Goal: Information Seeking & Learning: Learn about a topic

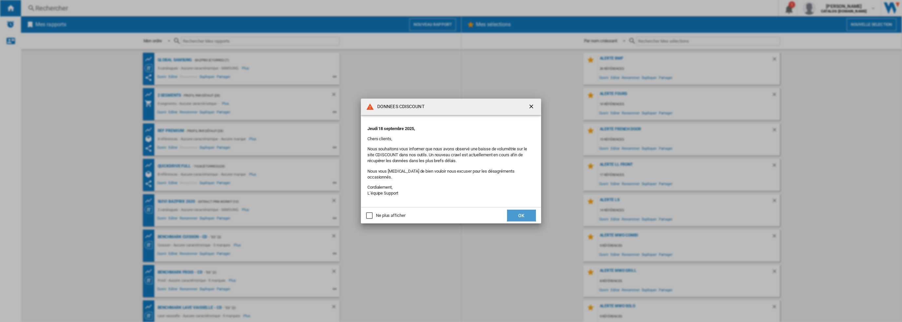
click at [526, 214] on button "OK" at bounding box center [521, 216] width 29 height 12
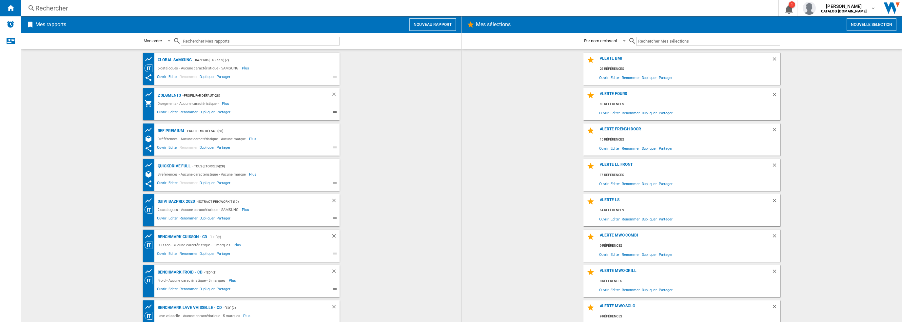
click at [184, 12] on div "Rechercher Rechercher 0 1 [PERSON_NAME] CATALOG [DOMAIN_NAME] CATALOG [DOMAIN_N…" at bounding box center [461, 8] width 881 height 16
click at [145, 8] on div "Rechercher" at bounding box center [398, 8] width 726 height 9
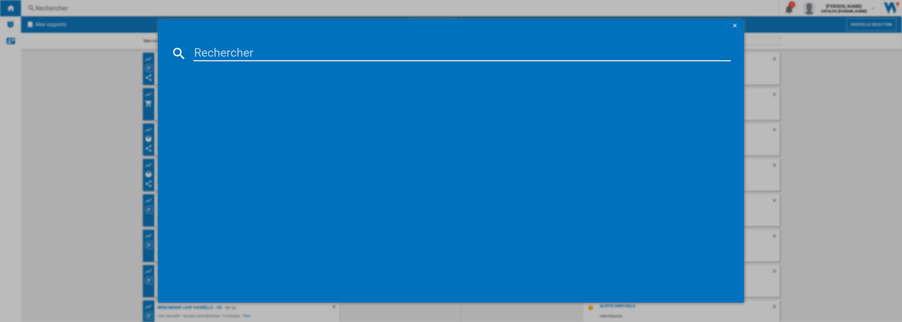
click at [240, 52] on input at bounding box center [462, 54] width 538 height 16
paste input "RB470N4CIC"
type input "RB470N4CIC"
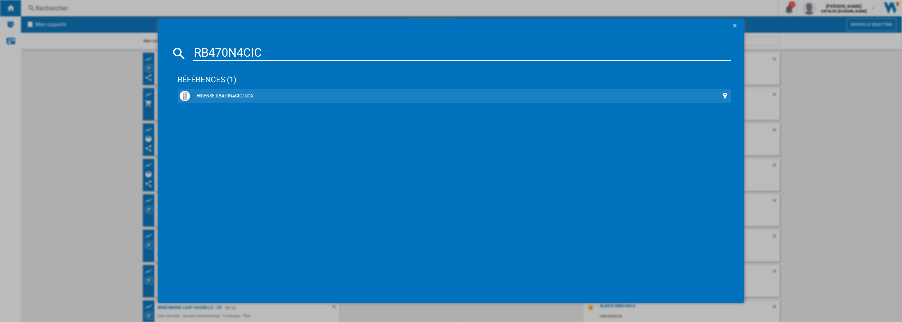
click at [228, 97] on div "HISENSE RB470N4CIC INOX" at bounding box center [455, 96] width 531 height 7
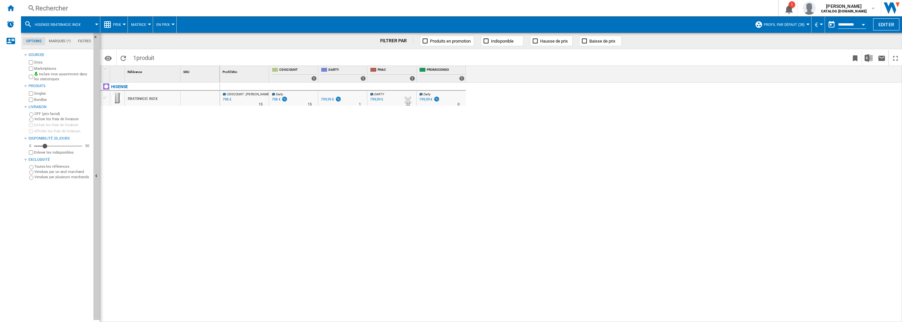
click at [151, 100] on div "RB470N4CIC INOX" at bounding box center [143, 98] width 30 height 15
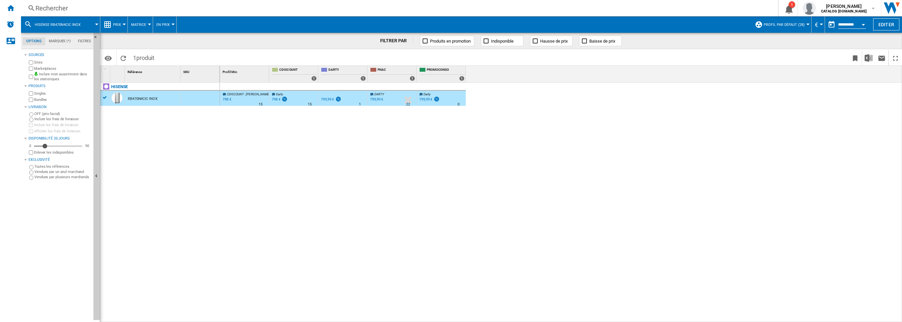
click at [141, 98] on div "RB470N4CIC INOX" at bounding box center [143, 98] width 30 height 15
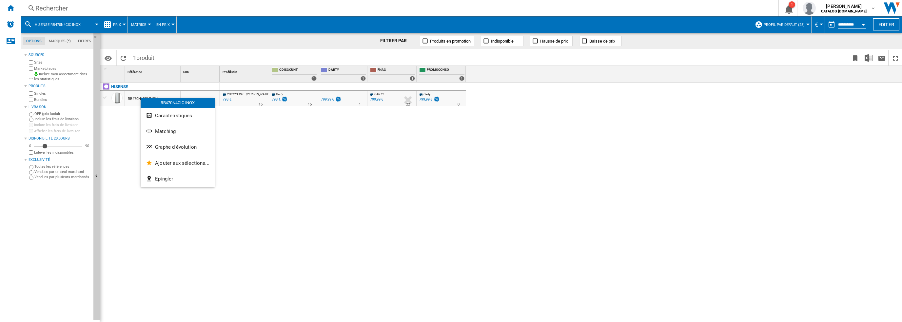
click at [141, 98] on div "RB470N4CIC INOX" at bounding box center [178, 103] width 74 height 10
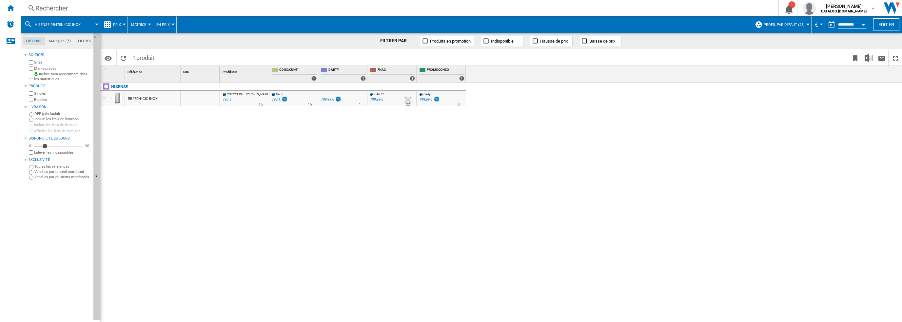
click at [133, 98] on div "RB470N4CIC INOX" at bounding box center [143, 98] width 30 height 15
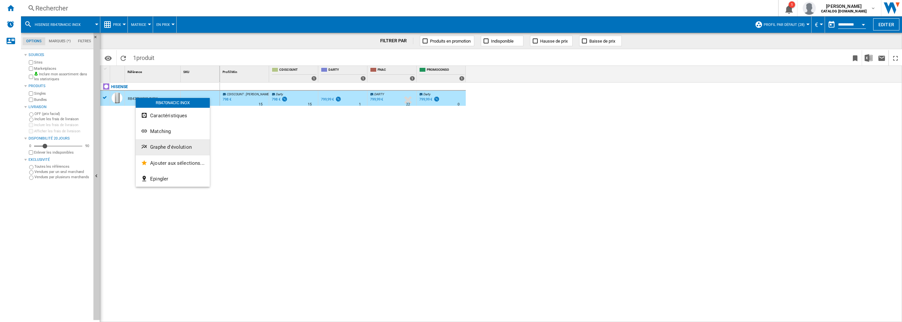
click at [165, 148] on span "Graphe d'évolution" at bounding box center [171, 147] width 42 height 6
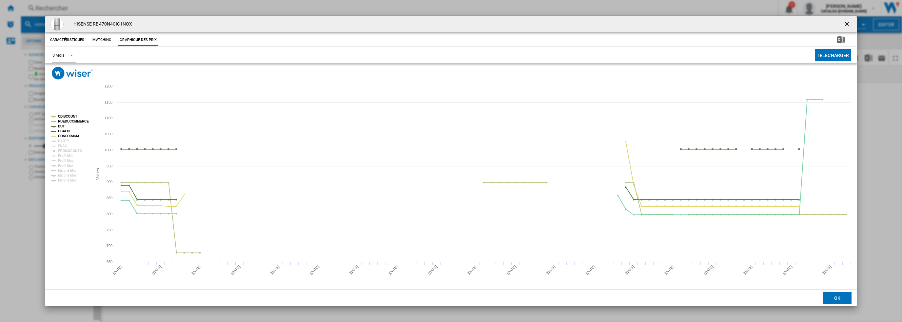
click at [63, 56] on div "3 Mois" at bounding box center [58, 55] width 12 height 5
click at [64, 74] on md-option "6 Mois" at bounding box center [69, 71] width 45 height 16
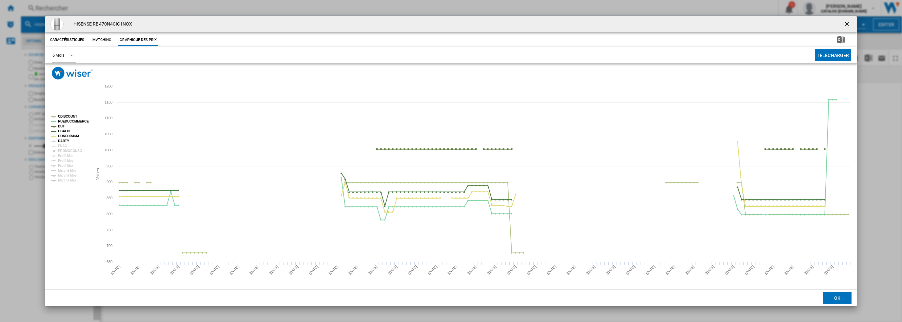
click at [66, 142] on tspan "DARTY" at bounding box center [63, 141] width 11 height 4
click at [72, 116] on tspan "CDISCOUNT" at bounding box center [67, 117] width 19 height 4
click at [72, 121] on tspan "RUEDUCOMMERCE" at bounding box center [73, 122] width 31 height 4
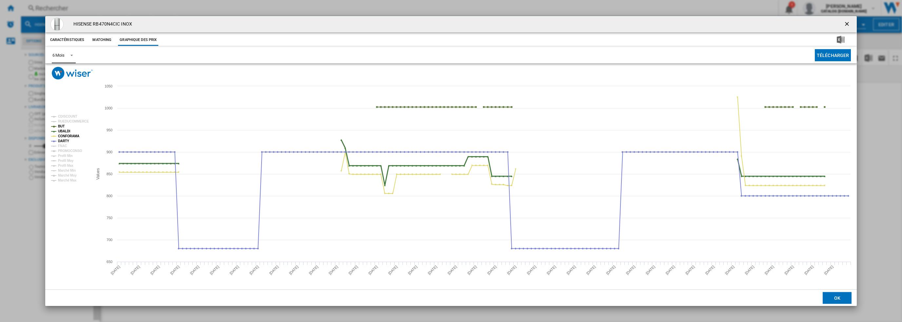
click at [66, 132] on tspan "UBALDI" at bounding box center [64, 132] width 12 height 4
click at [68, 136] on tspan "CONFORAMA" at bounding box center [68, 136] width 21 height 4
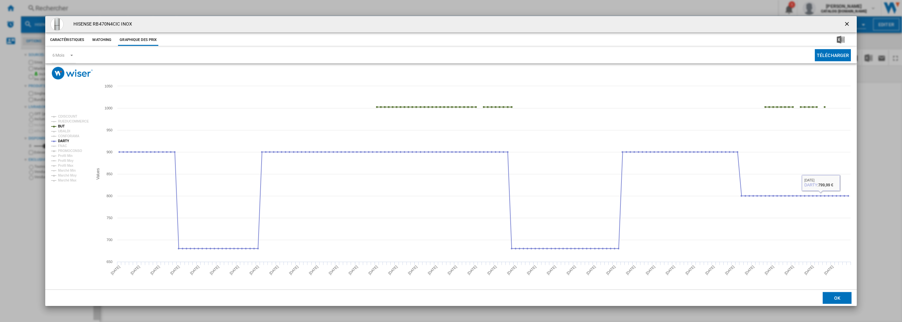
click at [848, 23] on ng-md-icon "getI18NText('BUTTONS.CLOSE_DIALOG')" at bounding box center [848, 25] width 8 height 8
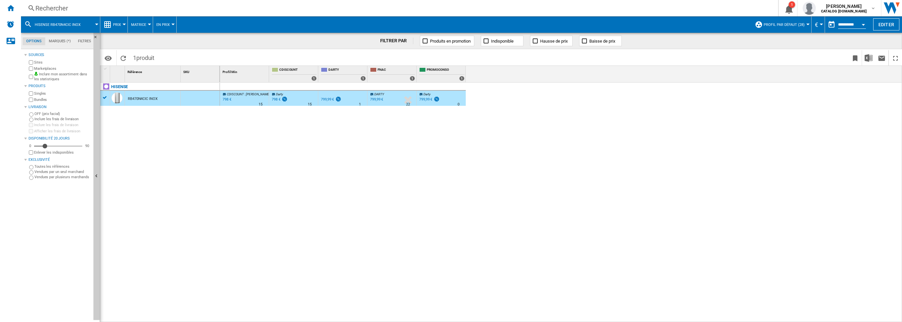
click at [107, 8] on div "Rechercher" at bounding box center [398, 8] width 726 height 9
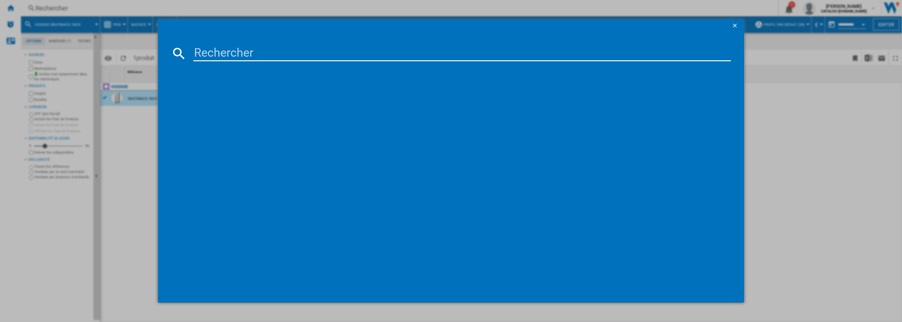
click at [266, 50] on input at bounding box center [462, 54] width 538 height 16
type input "RB34C605CS9"
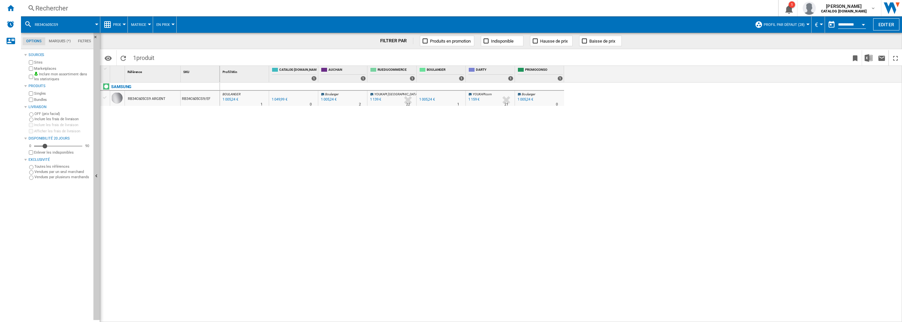
click at [146, 101] on div "RB34C605CS9 ARGENT" at bounding box center [147, 98] width 38 height 15
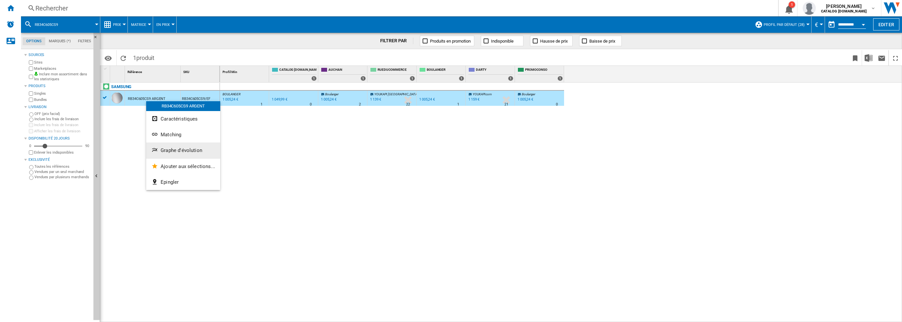
click at [181, 153] on span "Graphe d'évolution" at bounding box center [182, 151] width 42 height 6
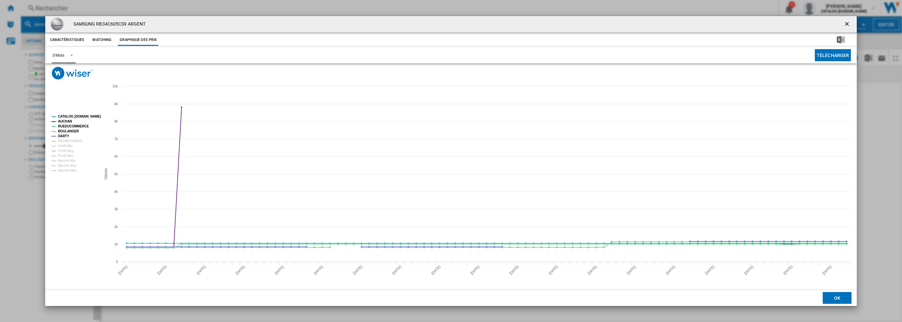
click at [64, 56] on div "3 Mois" at bounding box center [58, 55] width 12 height 5
click at [64, 74] on md-option "6 Mois" at bounding box center [69, 71] width 45 height 16
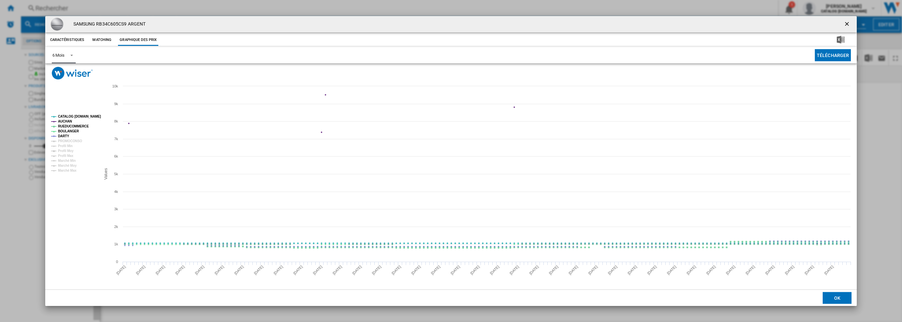
click at [79, 117] on tspan "CATALOG [DOMAIN_NAME]" at bounding box center [79, 117] width 43 height 4
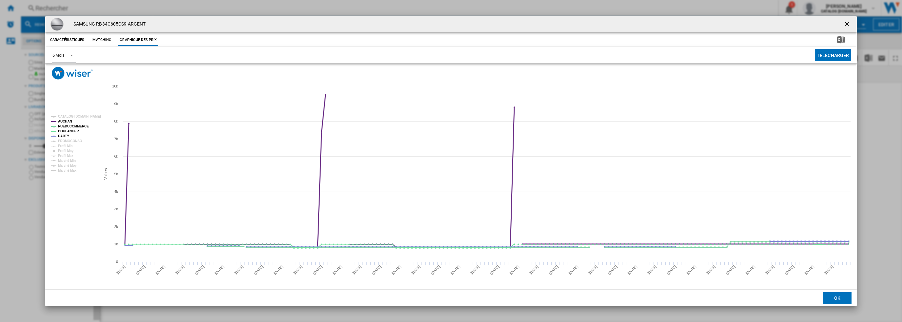
click at [66, 122] on tspan "AUCHAN" at bounding box center [65, 122] width 14 height 4
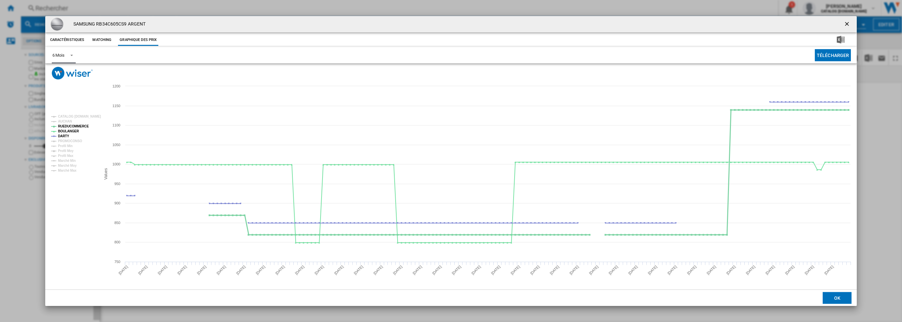
click at [74, 128] on tspan "RUEDUCOMMERCE" at bounding box center [73, 127] width 31 height 4
